Goal: Task Accomplishment & Management: Complete application form

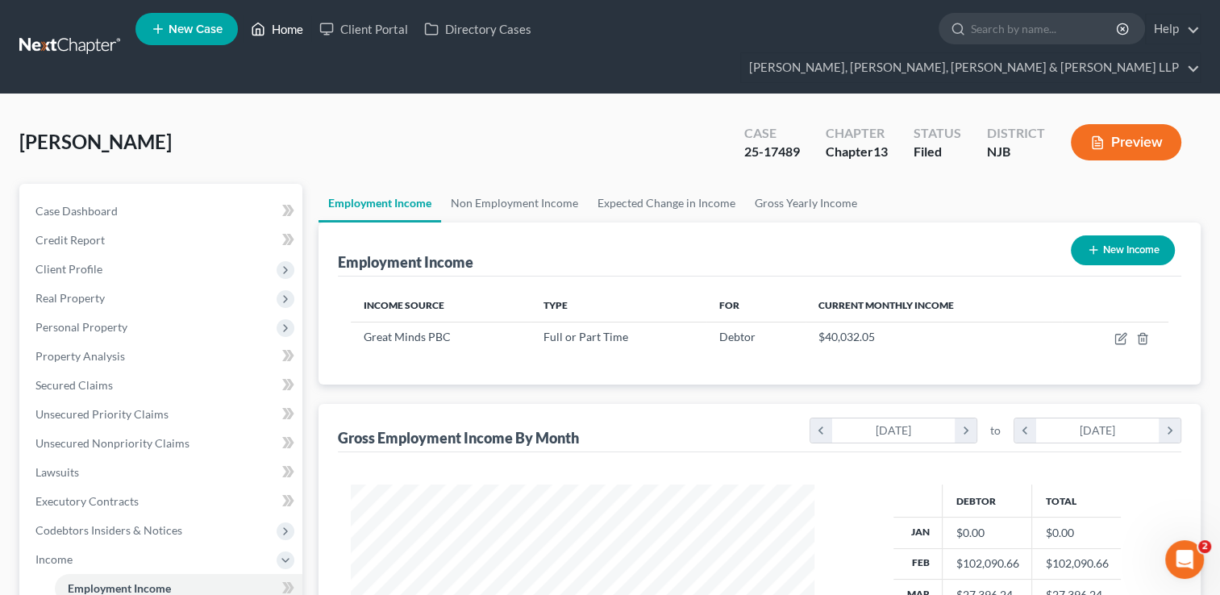
click at [283, 31] on link "Home" at bounding box center [277, 29] width 69 height 29
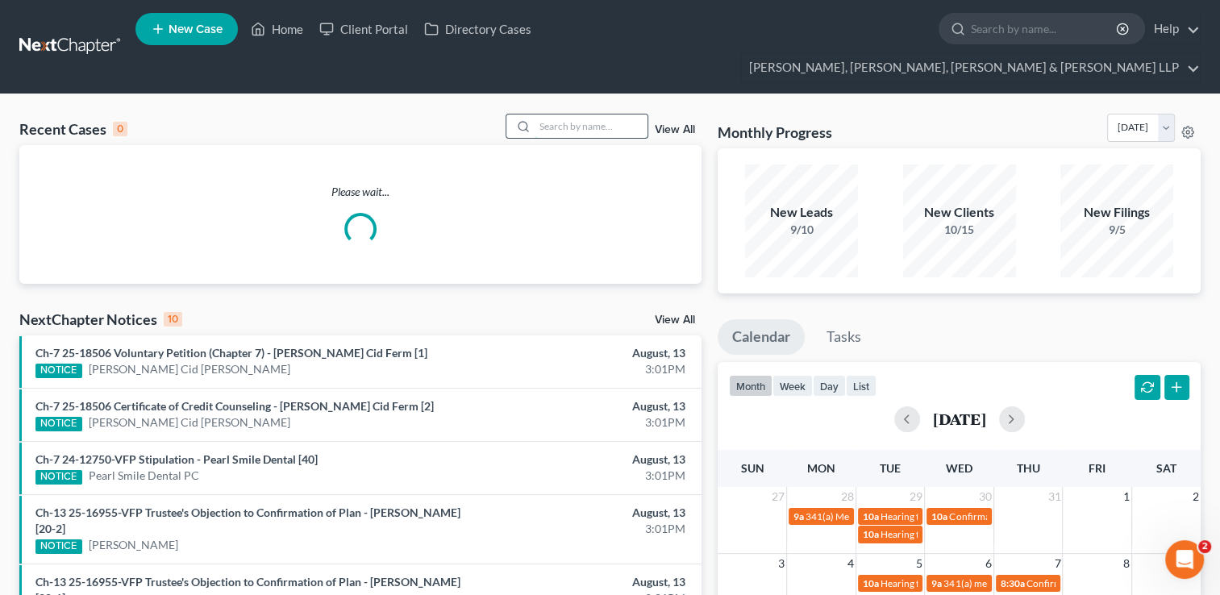
click at [572, 114] on input "search" at bounding box center [590, 125] width 113 height 23
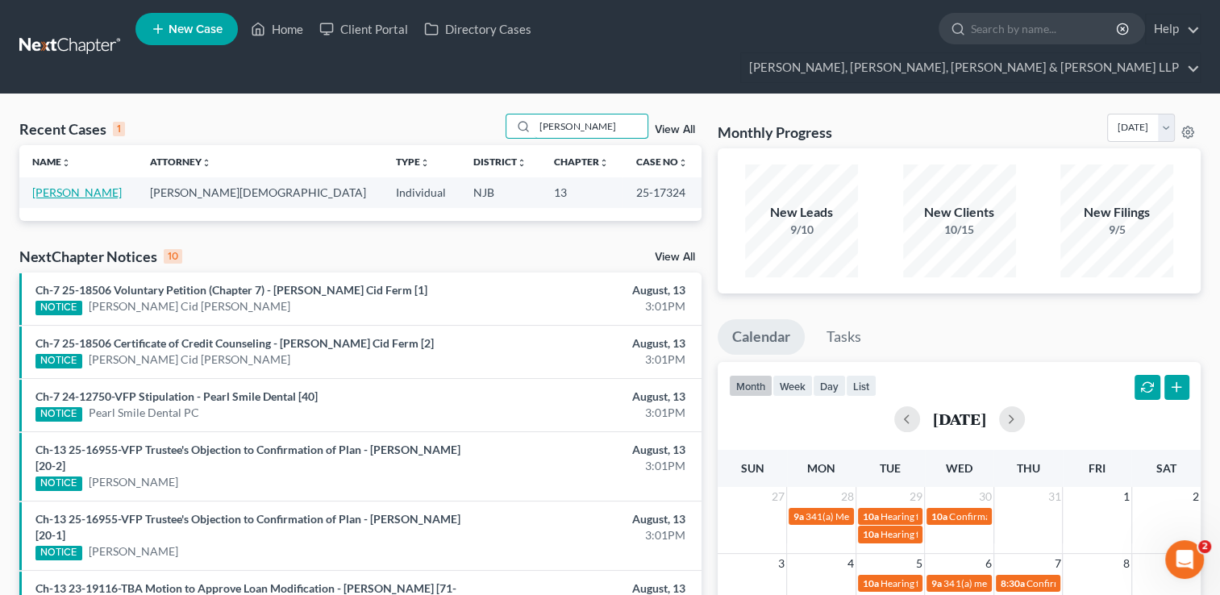
type input "[PERSON_NAME]"
click at [95, 185] on link "[PERSON_NAME]" at bounding box center [76, 192] width 89 height 14
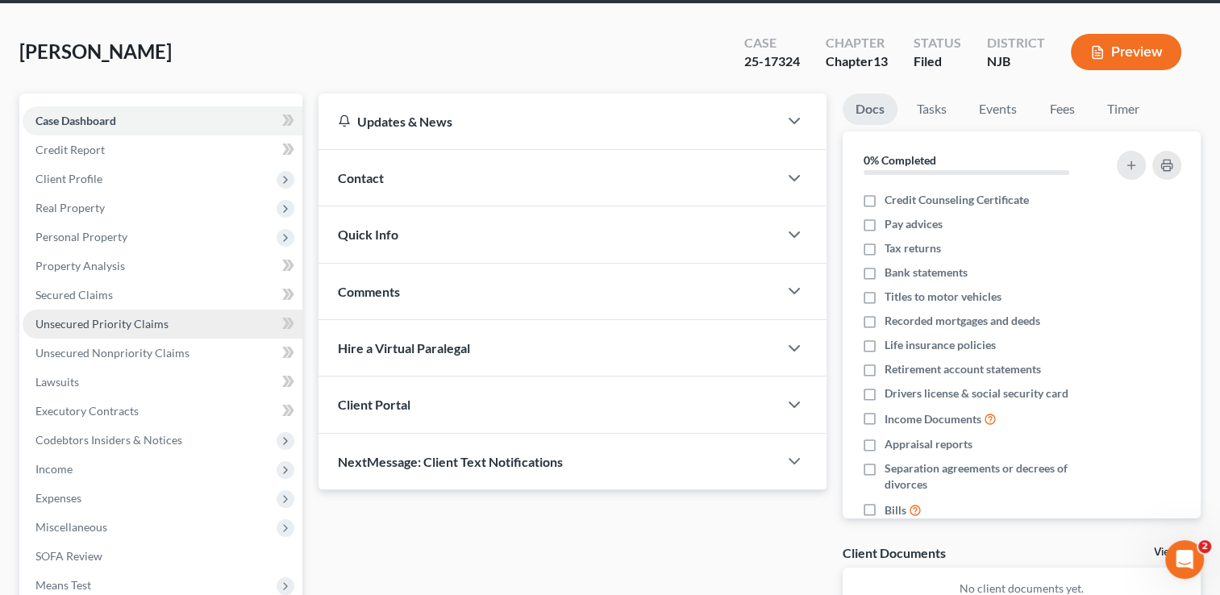
scroll to position [161, 0]
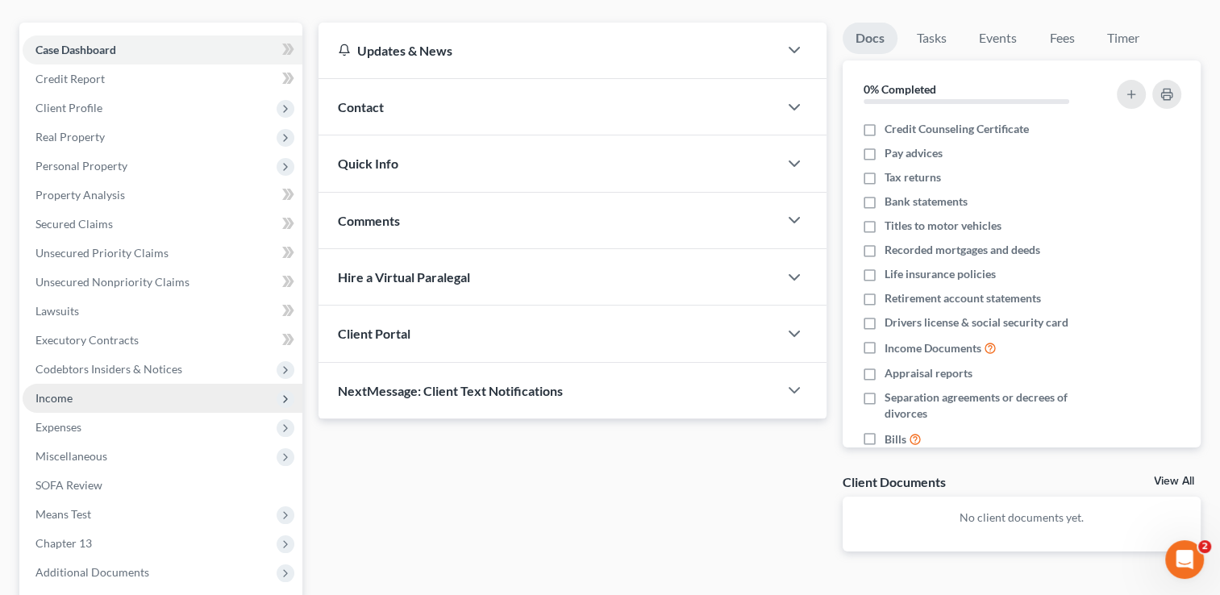
click at [52, 391] on span "Income" at bounding box center [53, 398] width 37 height 14
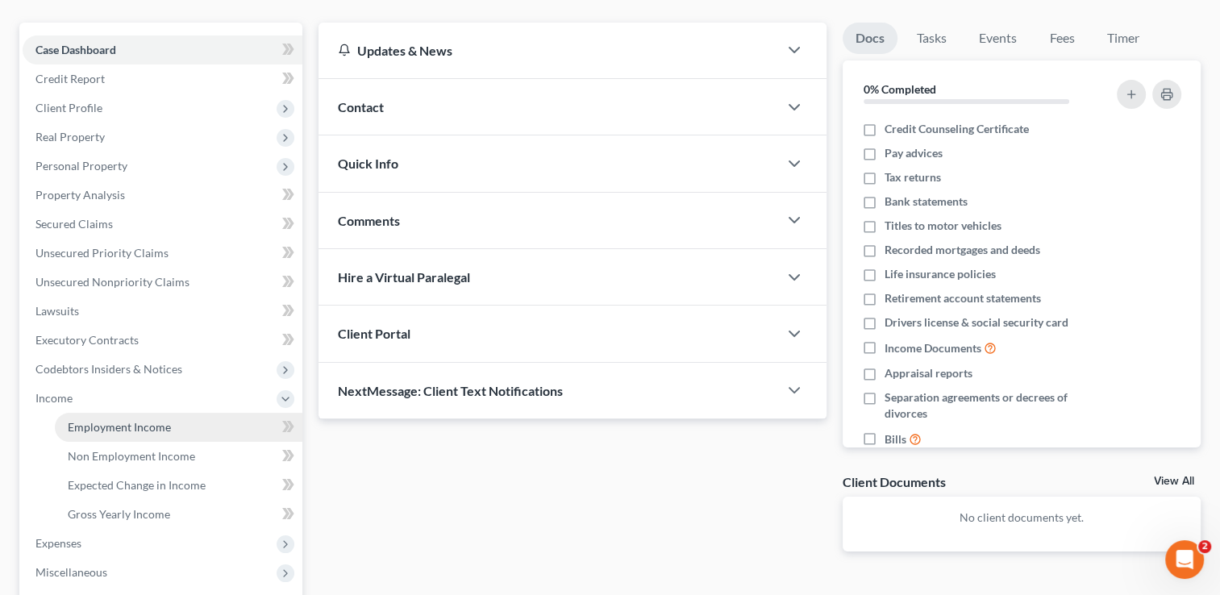
click at [151, 420] on span "Employment Income" at bounding box center [119, 427] width 103 height 14
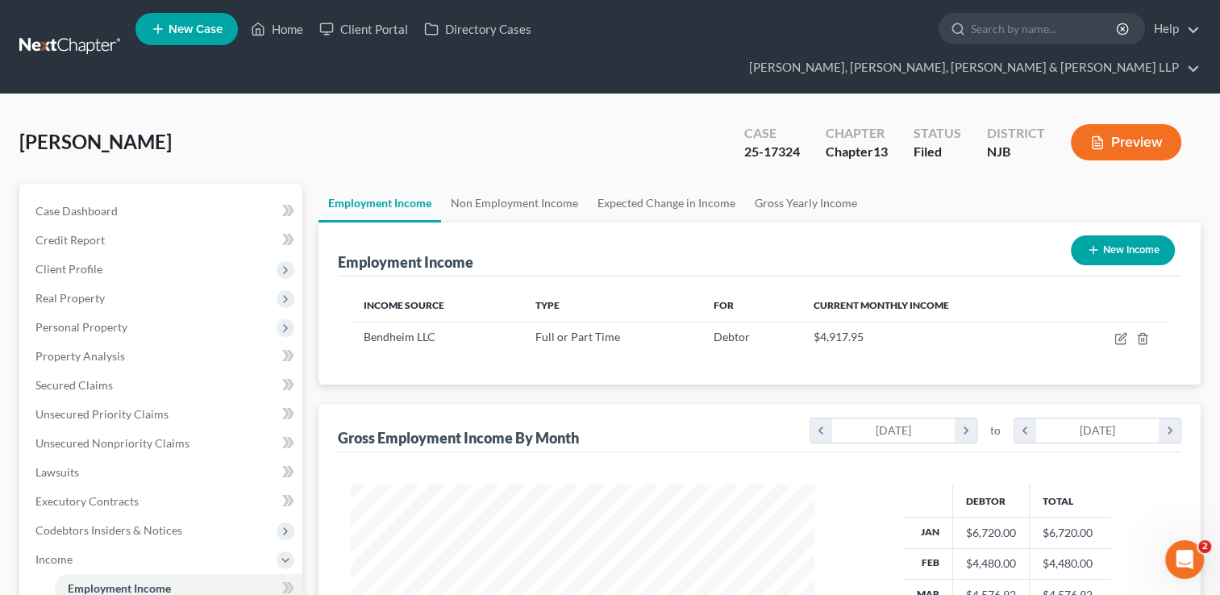
scroll to position [287, 496]
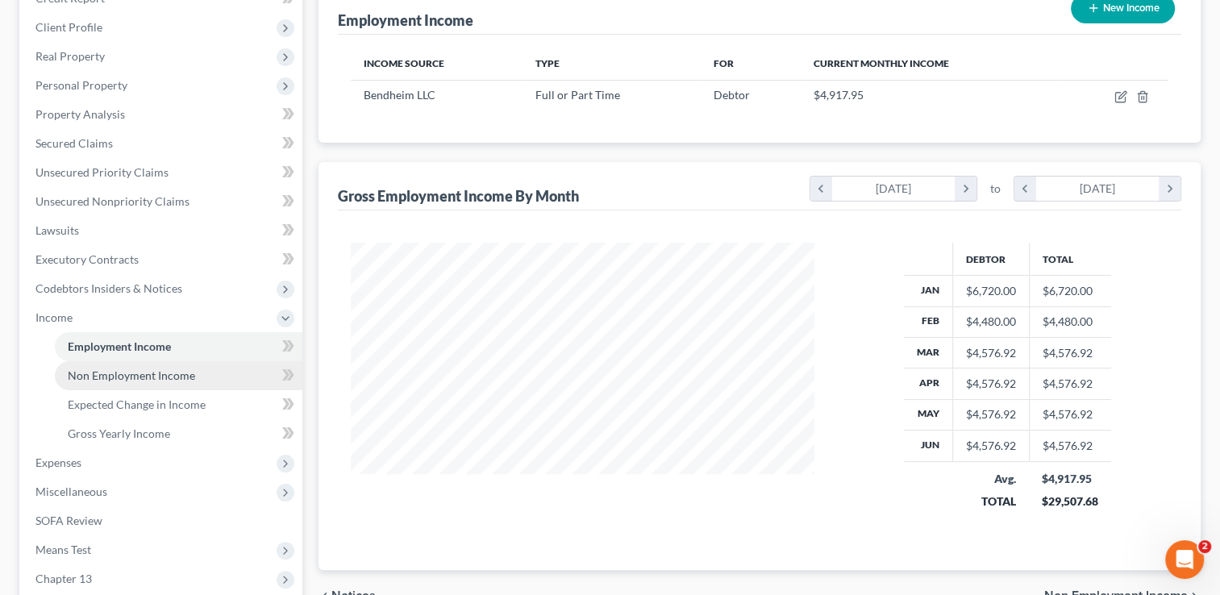
click at [178, 368] on span "Non Employment Income" at bounding box center [131, 375] width 127 height 14
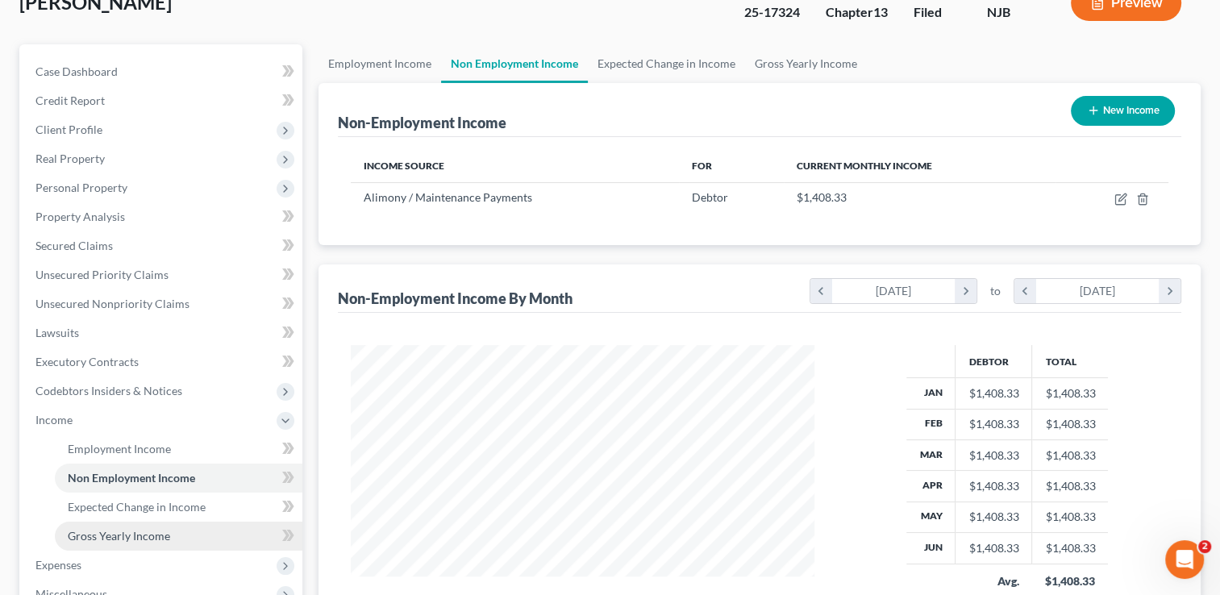
scroll to position [161, 0]
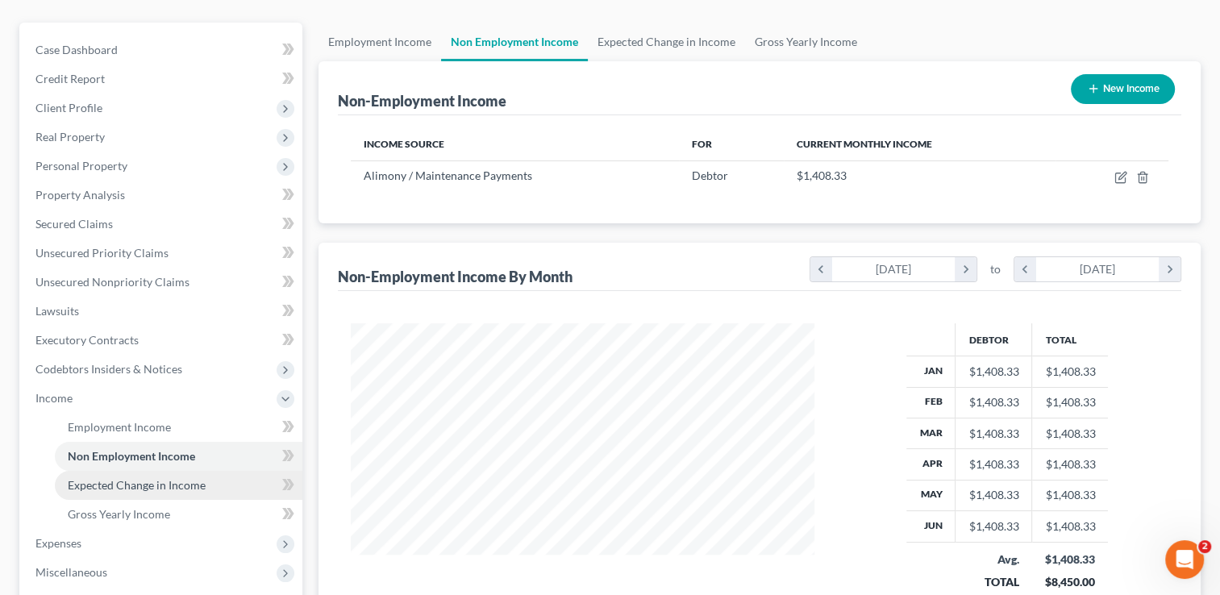
click at [166, 478] on span "Expected Change in Income" at bounding box center [137, 485] width 138 height 14
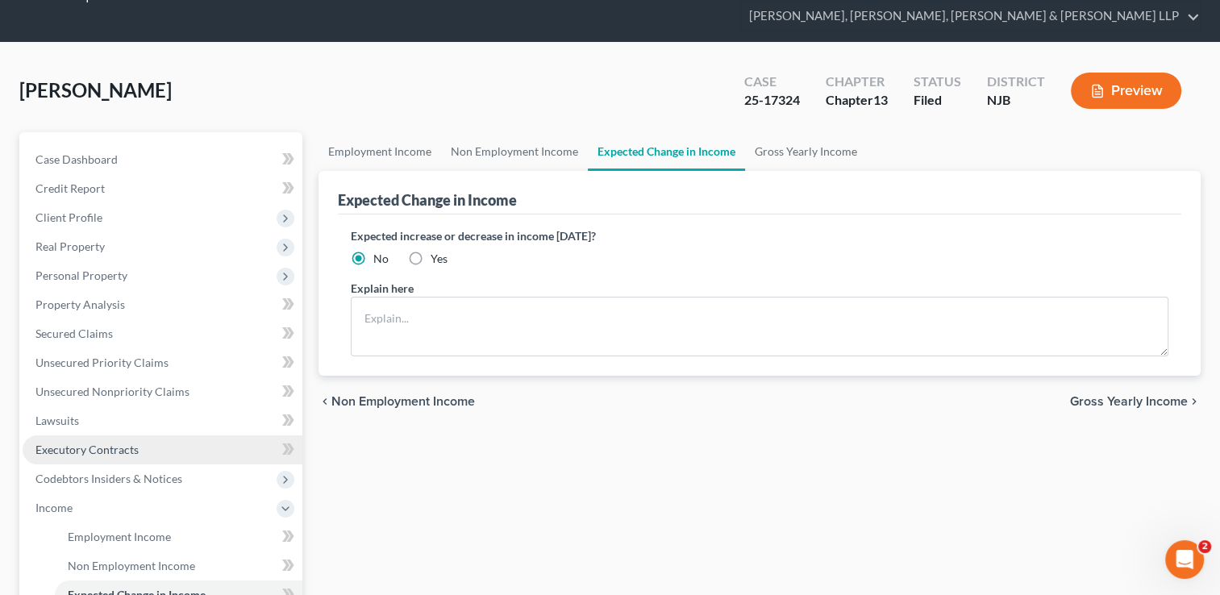
scroll to position [81, 0]
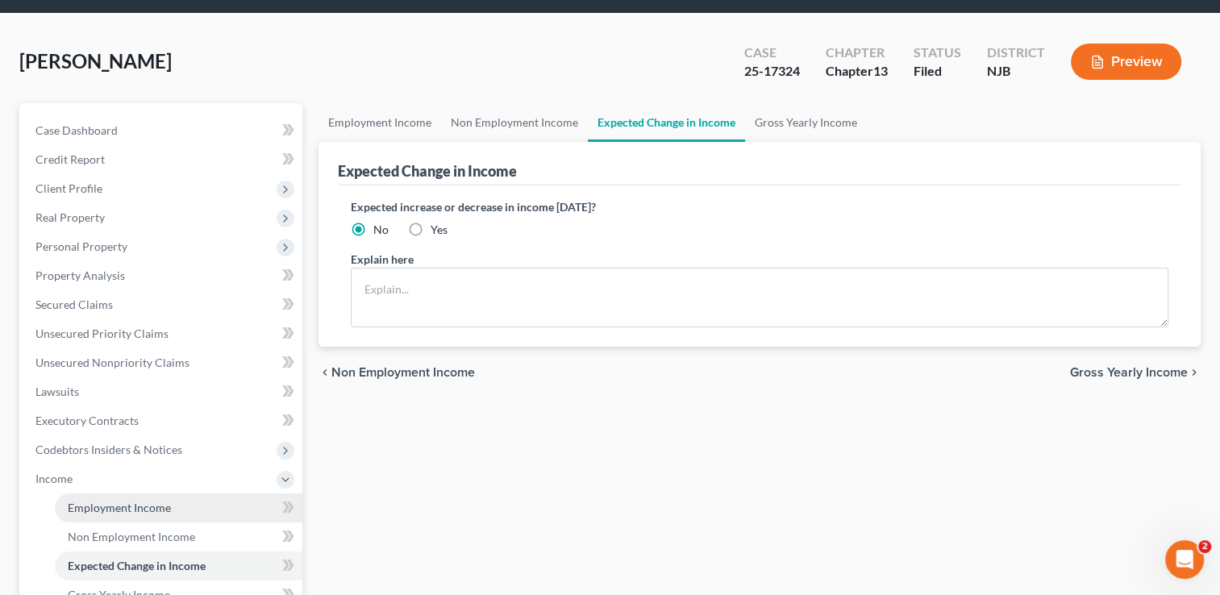
click at [142, 501] on span "Employment Income" at bounding box center [119, 508] width 103 height 14
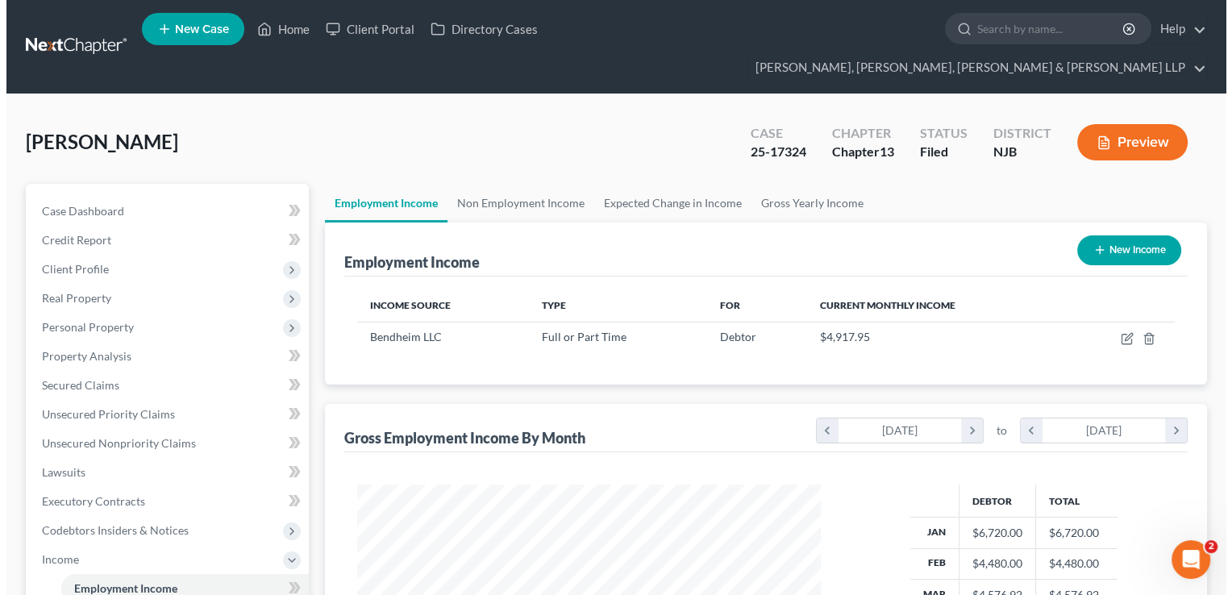
scroll to position [287, 496]
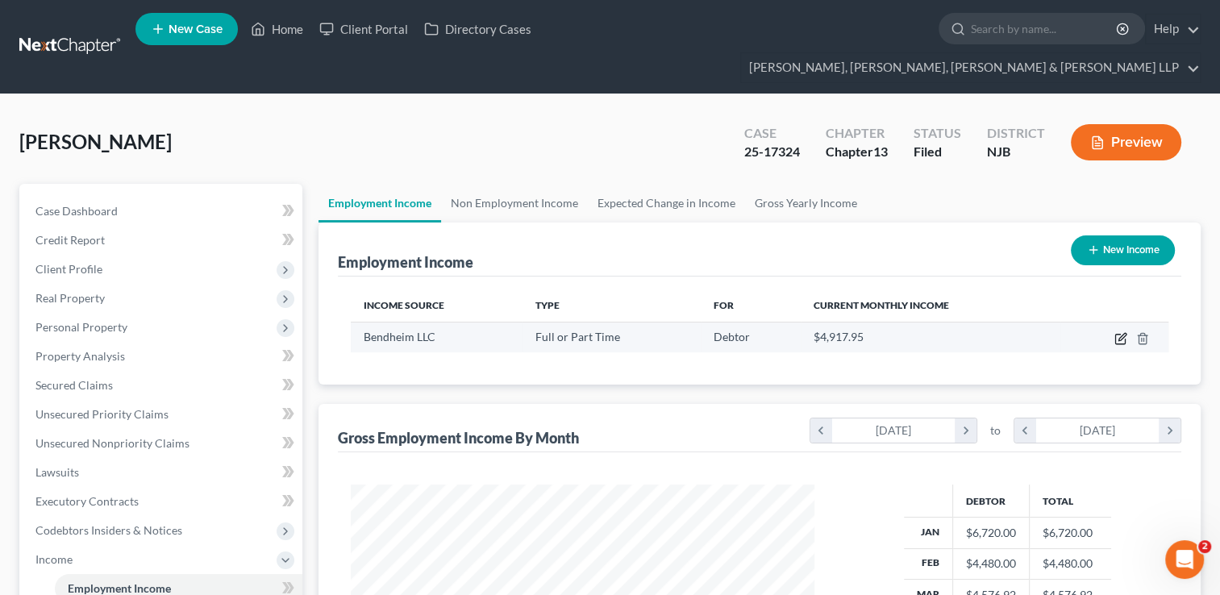
click at [1121, 333] on icon "button" at bounding box center [1121, 336] width 7 height 7
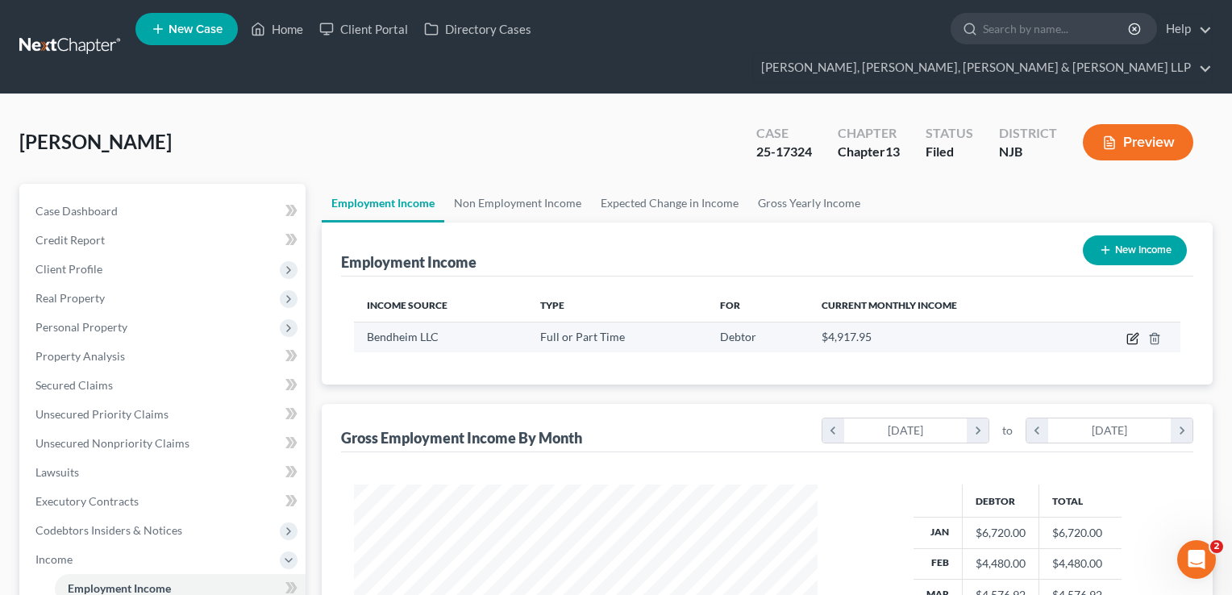
select select "0"
select select "33"
select select "2"
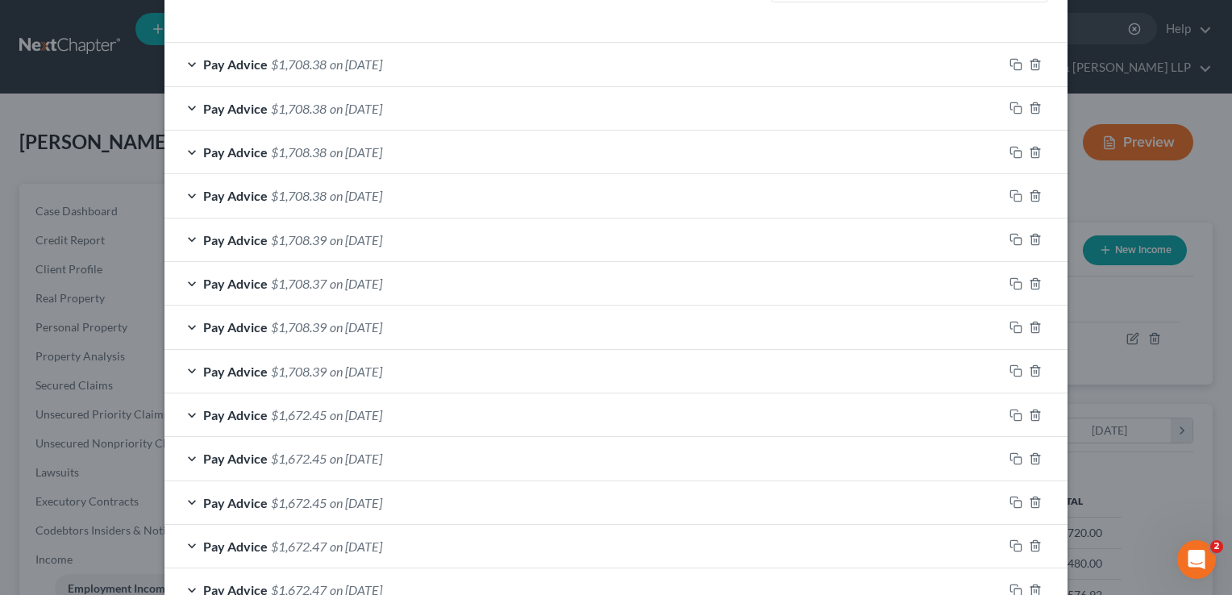
scroll to position [0, 0]
